Goal: Transaction & Acquisition: Purchase product/service

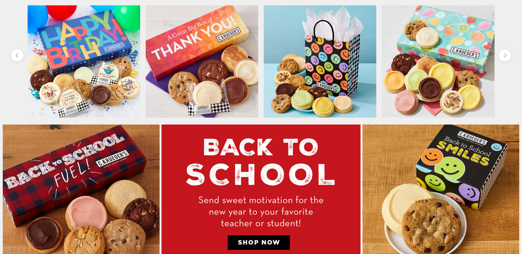
scroll to position [275, 0]
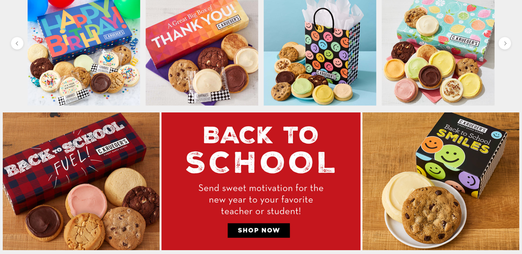
click at [78, 45] on img at bounding box center [84, 49] width 112 height 112
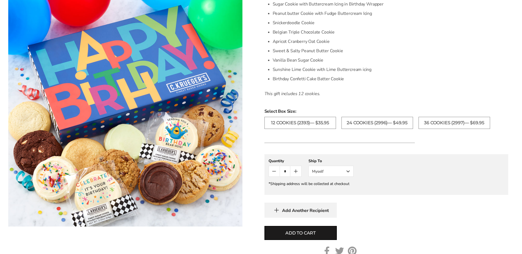
scroll to position [275, 0]
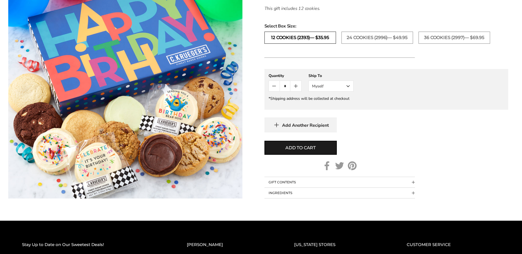
click at [296, 40] on label "12 COOKIES (2393)— $35.95" at bounding box center [300, 38] width 72 height 12
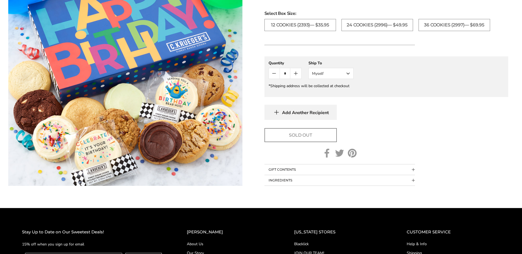
scroll to position [275, 0]
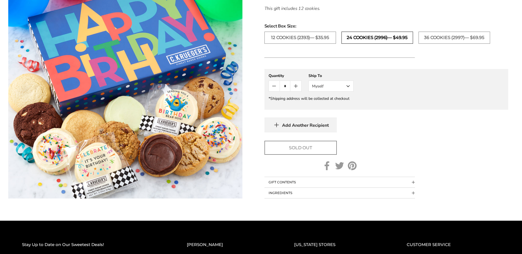
click at [370, 38] on label "24 COOKIES (2996)— $49.95" at bounding box center [377, 38] width 72 height 12
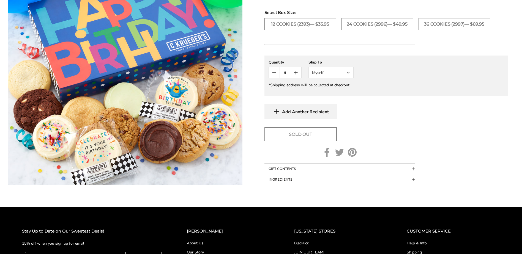
scroll to position [275, 0]
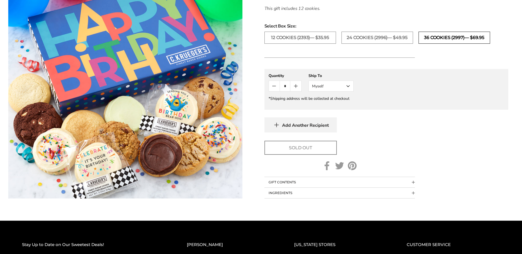
click at [449, 38] on label "36 COOKIES (2997)— $69.95" at bounding box center [454, 38] width 72 height 12
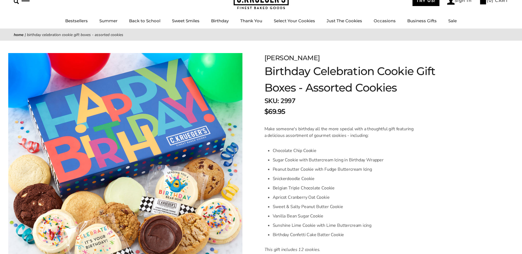
scroll to position [28, 0]
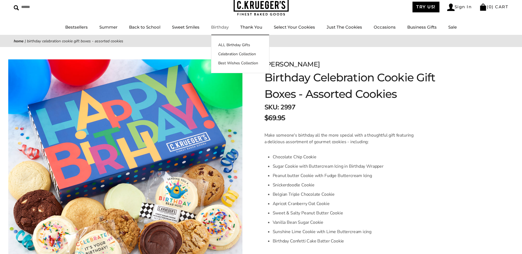
click at [224, 23] on div "****** TRY US! Sign In ( 0 ) CART ( 0 ) CART Bestsellers Summer Summer Vibes Su…" at bounding box center [261, 11] width 522 height 50
click at [224, 26] on link "Birthday" at bounding box center [220, 26] width 18 height 5
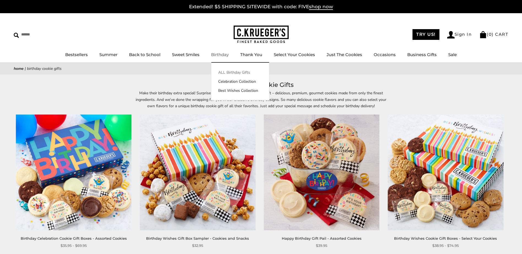
click at [227, 71] on link "ALL Birthday Gifts" at bounding box center [240, 73] width 58 height 6
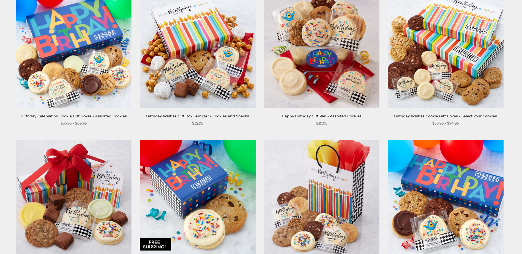
scroll to position [110, 0]
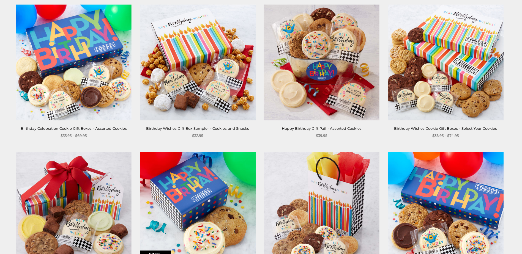
click at [334, 127] on link "Happy Birthday Gift Pail - Assorted Cookies" at bounding box center [322, 128] width 80 height 4
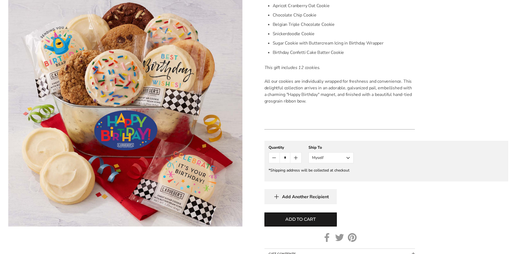
scroll to position [193, 0]
click at [339, 158] on button "Myself" at bounding box center [330, 157] width 45 height 11
click at [328, 180] on button "Other Recipient" at bounding box center [331, 178] width 45 height 10
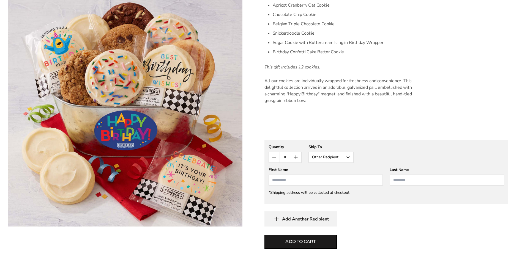
click at [333, 159] on button "Other Recipient" at bounding box center [330, 157] width 45 height 11
click at [329, 164] on button "Myself" at bounding box center [331, 168] width 45 height 10
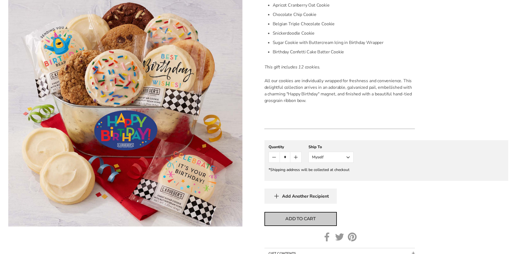
click at [306, 216] on span "Add to cart" at bounding box center [300, 219] width 30 height 7
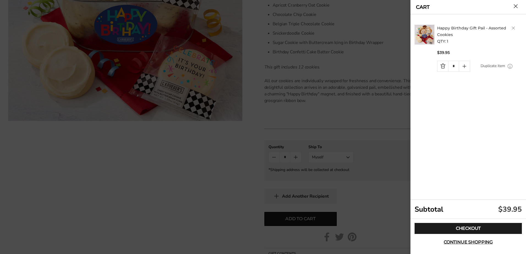
click at [516, 6] on button "Close cart" at bounding box center [516, 6] width 4 height 4
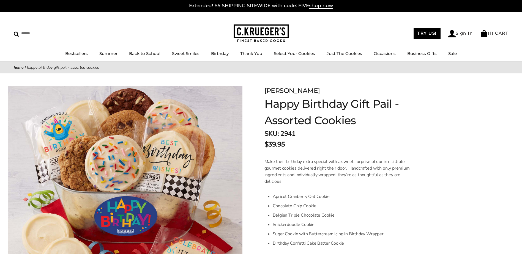
scroll to position [0, 0]
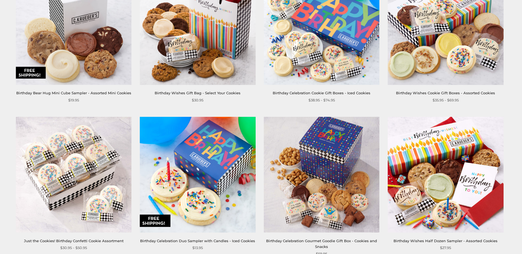
scroll to position [715, 0]
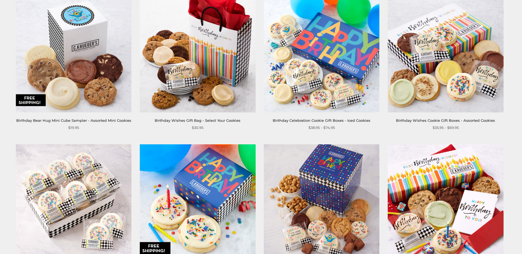
click at [449, 60] on img at bounding box center [446, 55] width 116 height 116
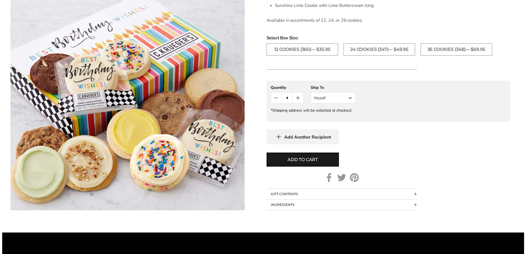
scroll to position [330, 0]
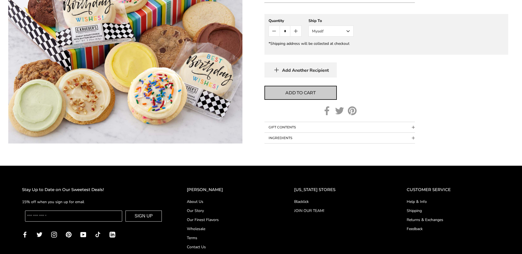
click at [287, 92] on span "Add to cart" at bounding box center [300, 93] width 30 height 7
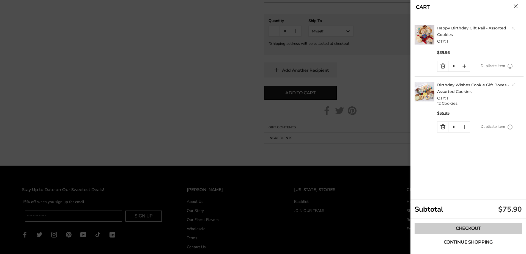
click at [469, 227] on link "Checkout" at bounding box center [467, 228] width 107 height 11
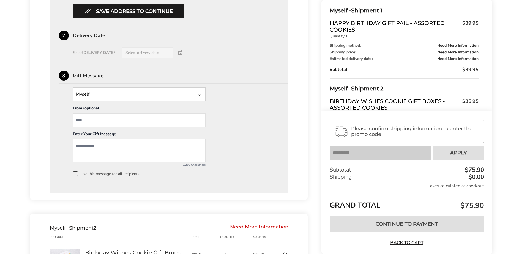
scroll to position [422, 0]
